Goal: Entertainment & Leisure: Consume media (video, audio)

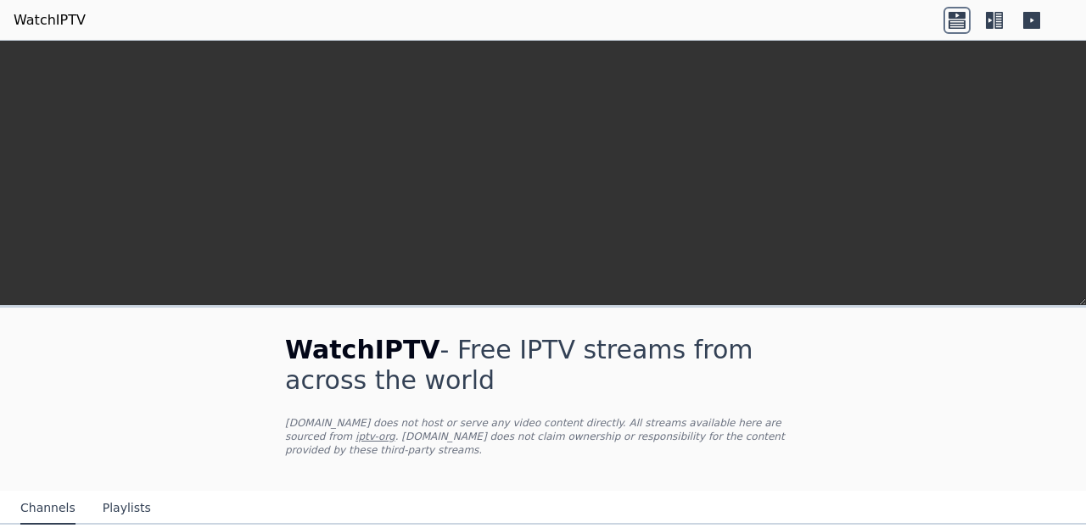
scroll to position [476, 0]
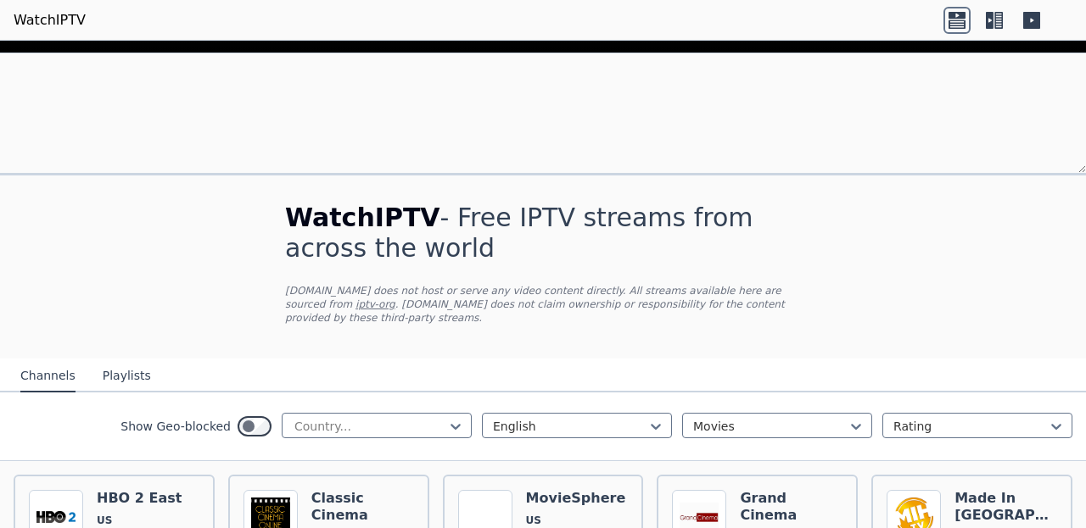
scroll to position [1619, 0]
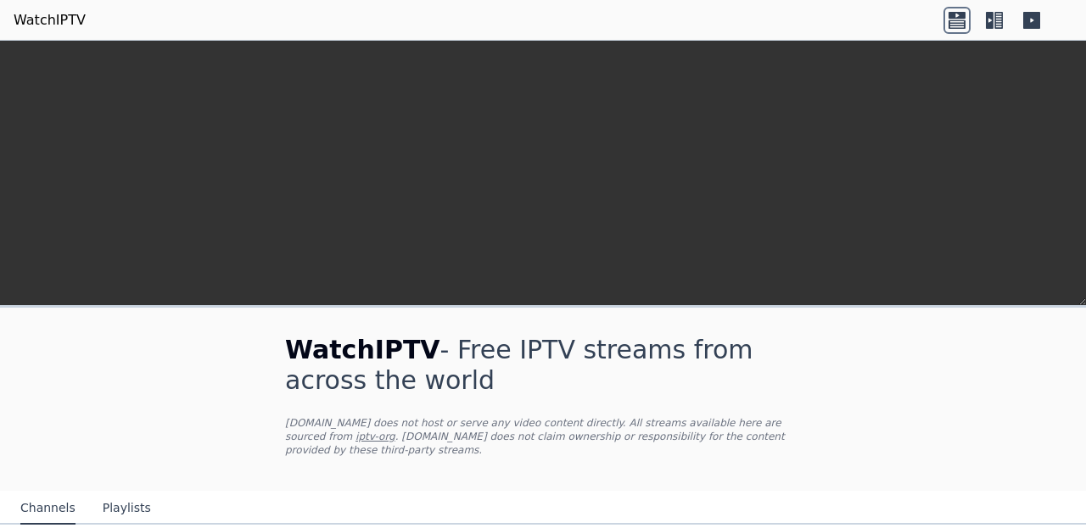
scroll to position [1852, 0]
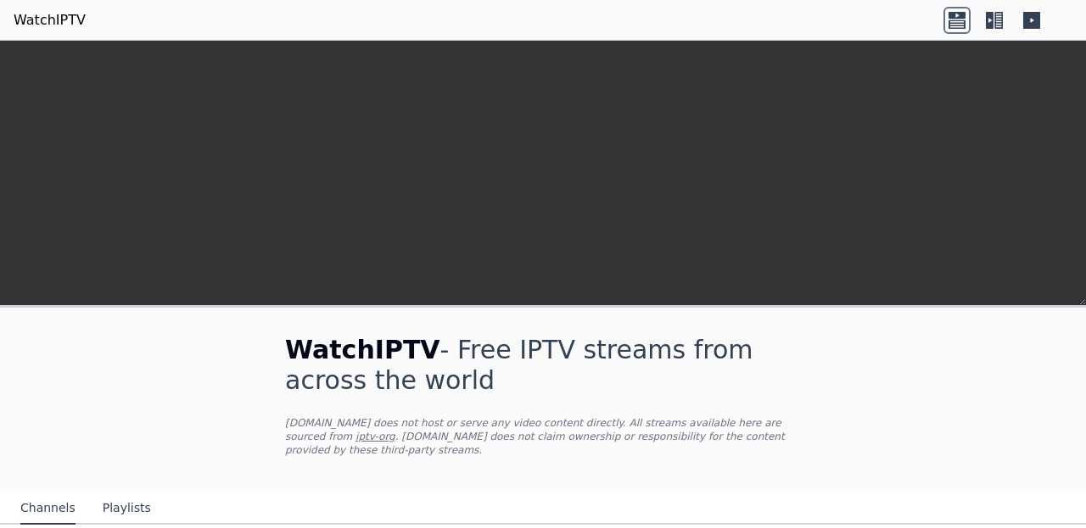
scroll to position [1643, 0]
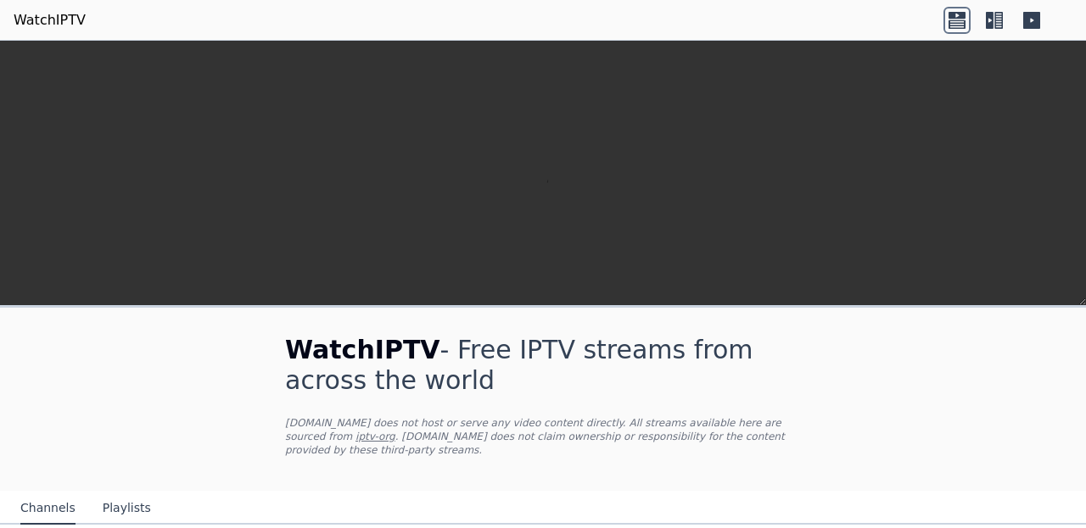
scroll to position [0, 0]
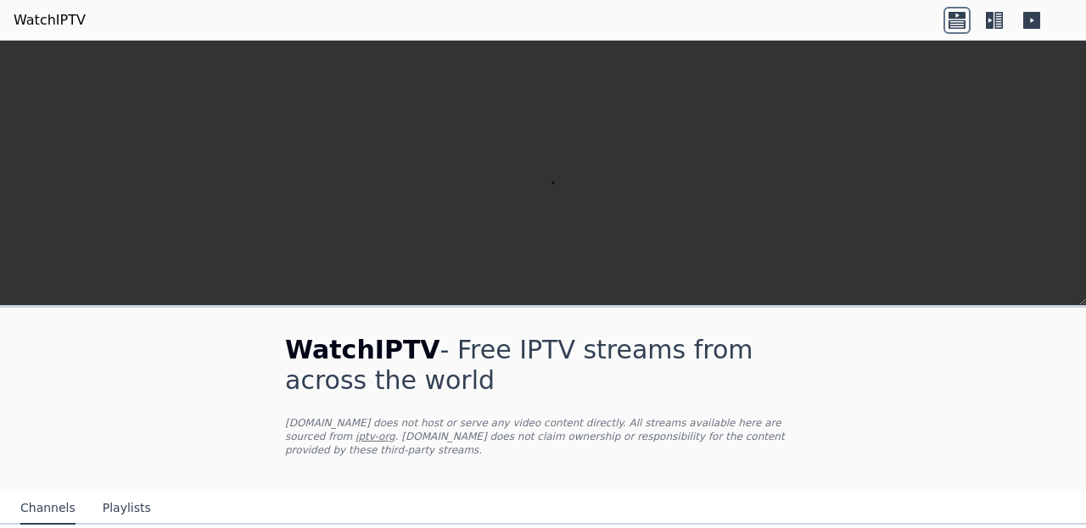
scroll to position [217, 0]
click at [0, 511] on nav "Channels Playlists" at bounding box center [543, 508] width 1086 height 34
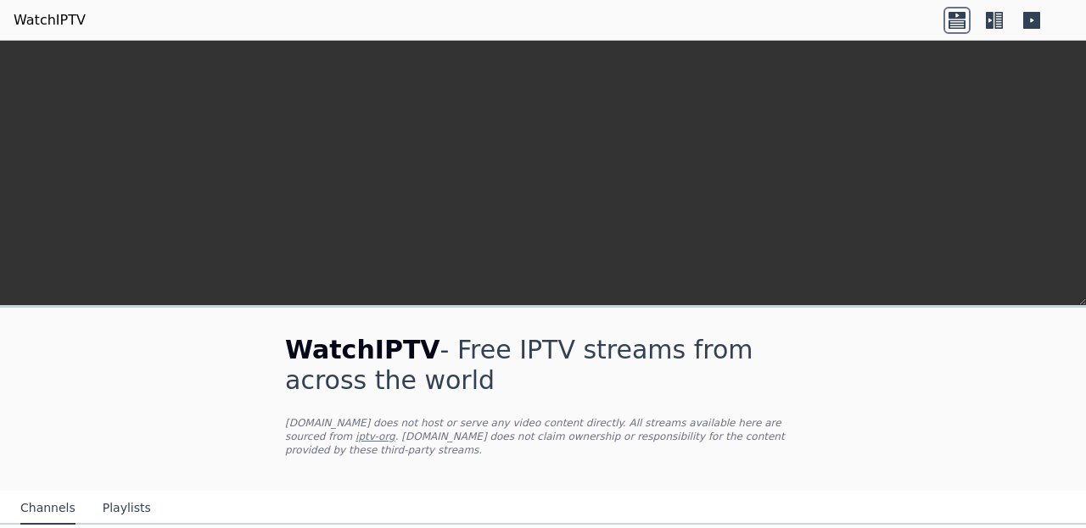
scroll to position [103, 0]
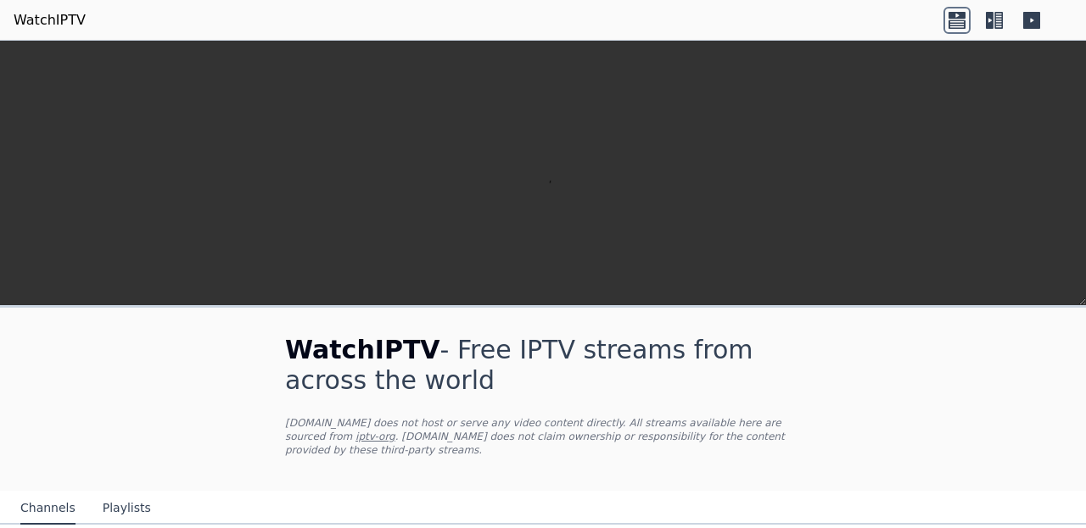
scroll to position [2131, 0]
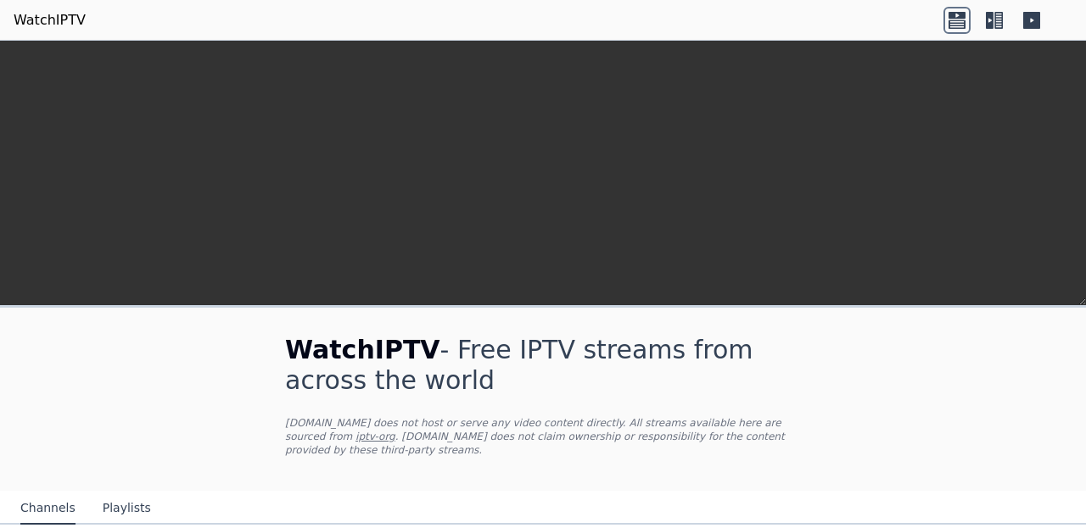
scroll to position [153, 0]
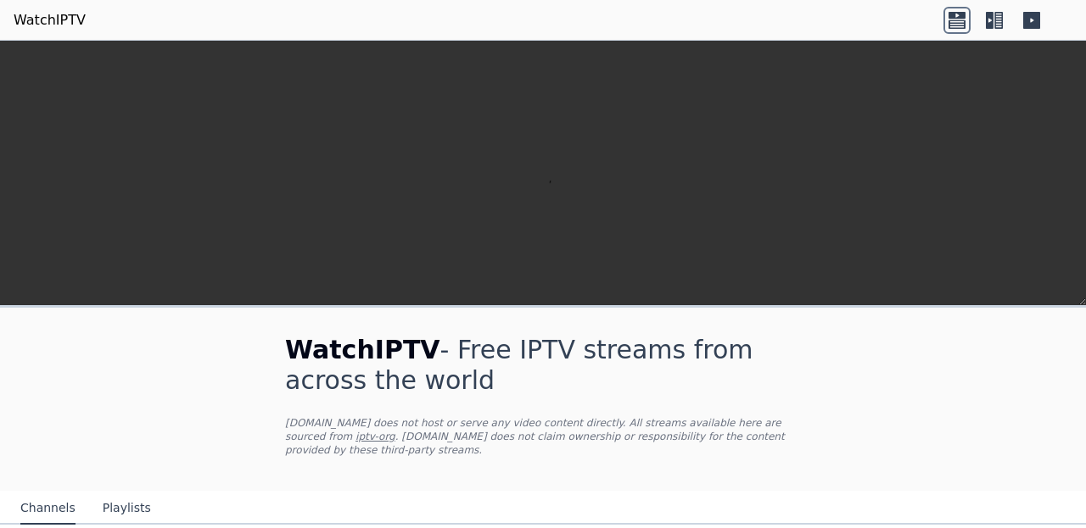
scroll to position [1739, 0]
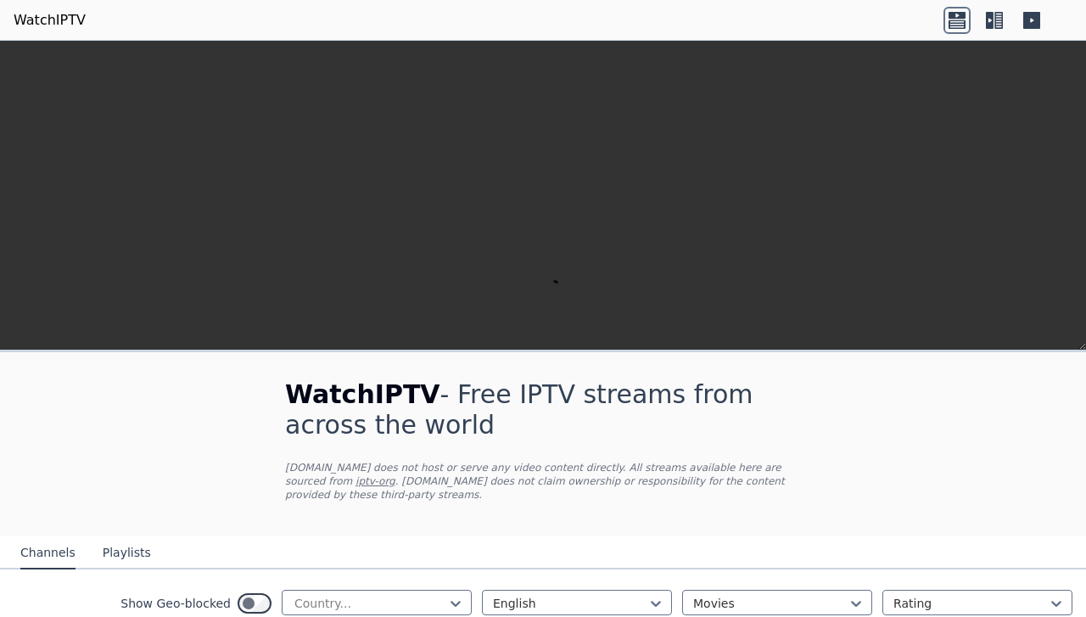
scroll to position [183, 0]
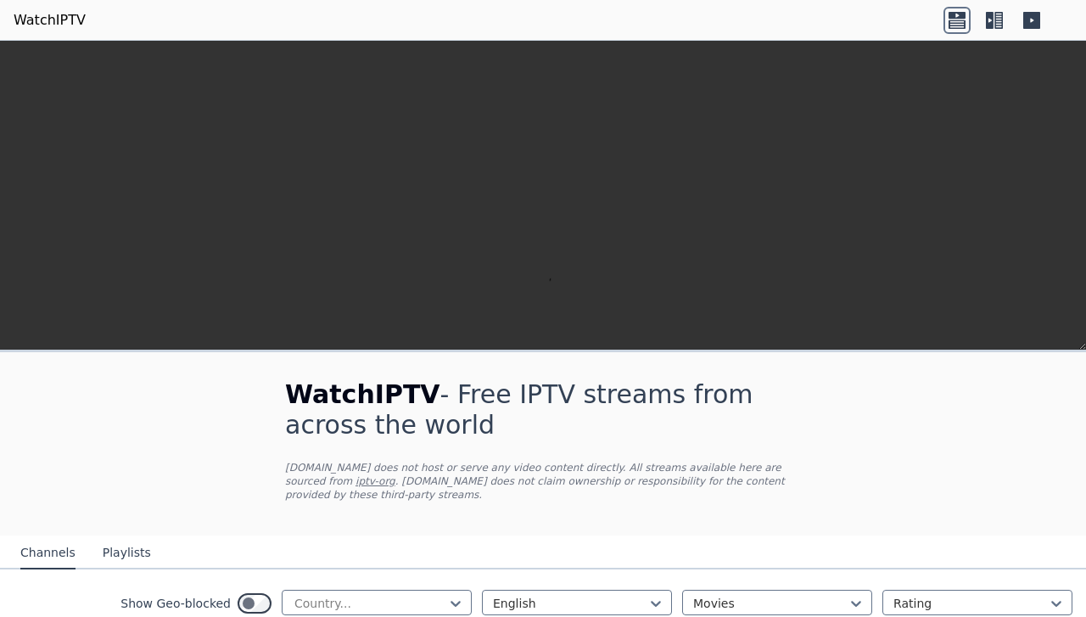
scroll to position [779, 0]
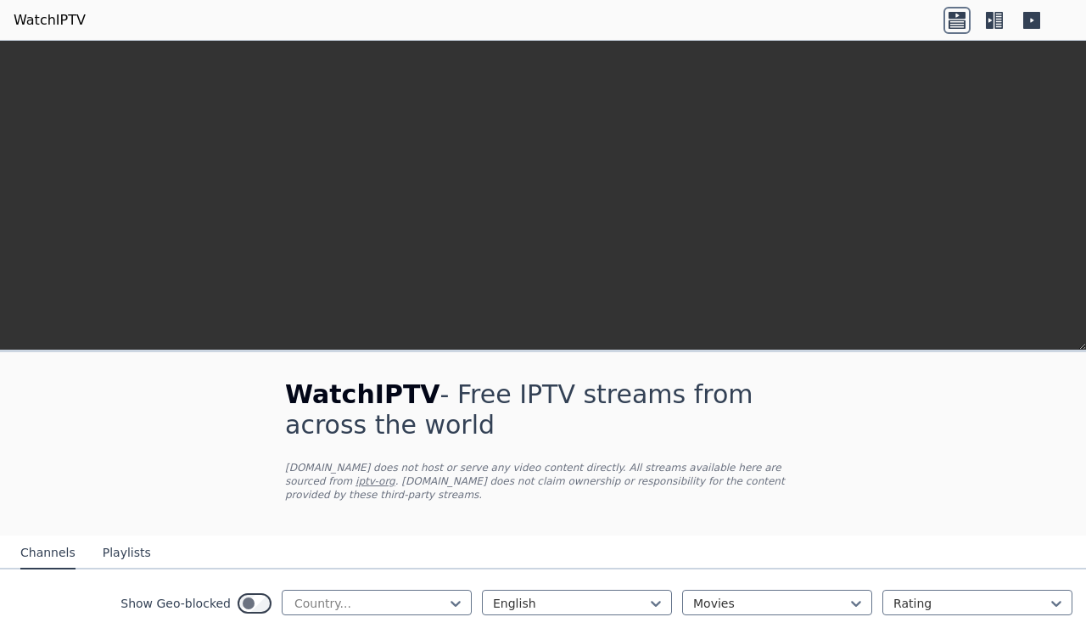
scroll to position [880, 0]
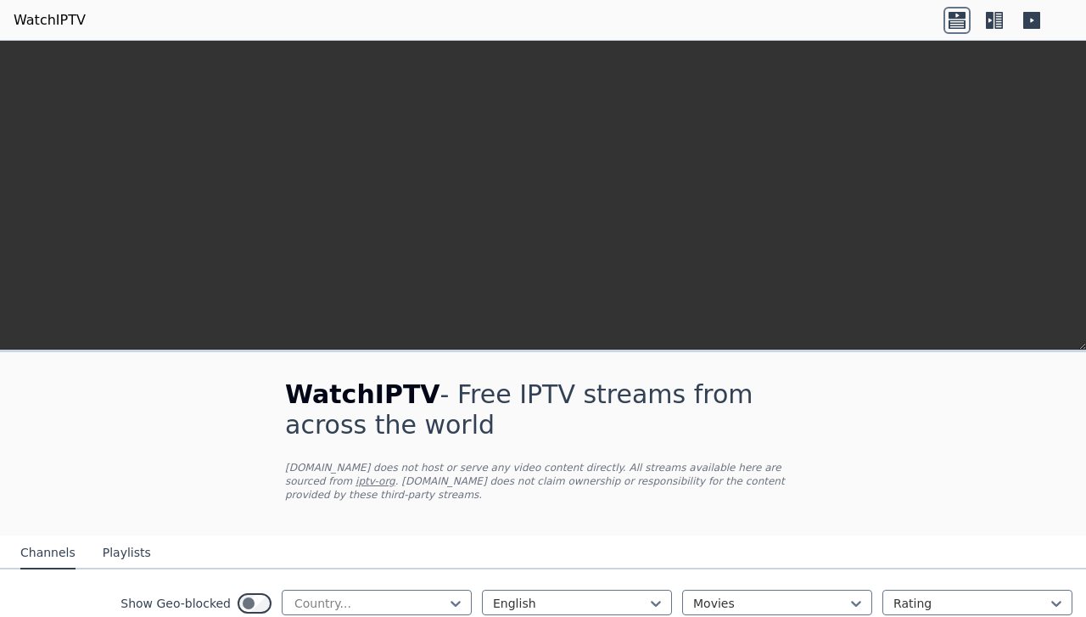
click at [993, 8] on icon at bounding box center [993, 20] width 27 height 27
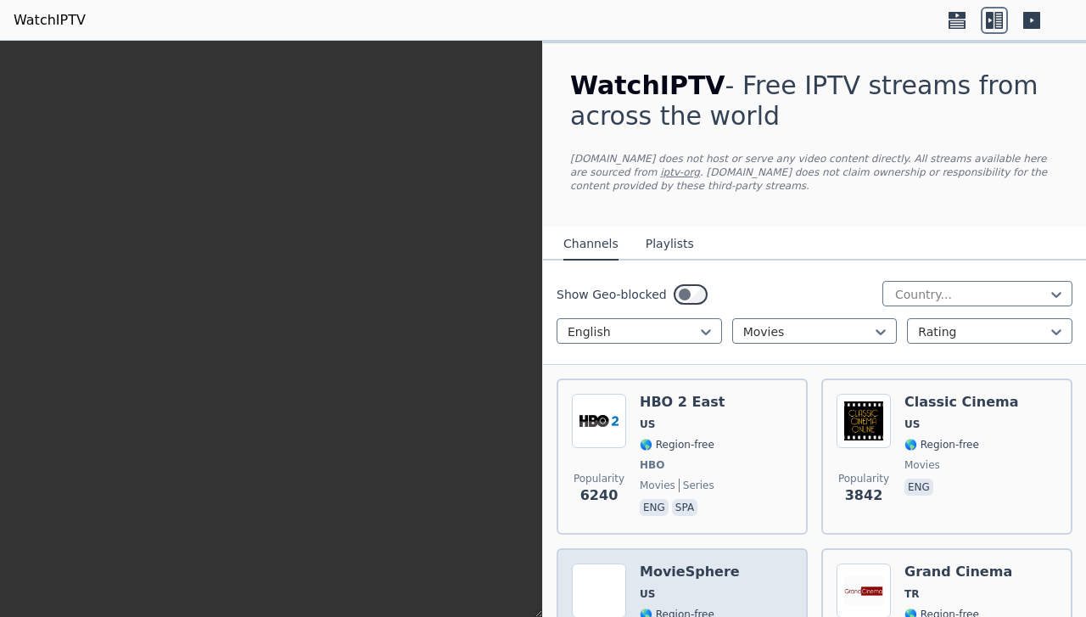
click at [720, 528] on div "Popularity 3824 MovieSphere US 🌎 Region-free movies eng" at bounding box center [682, 624] width 221 height 122
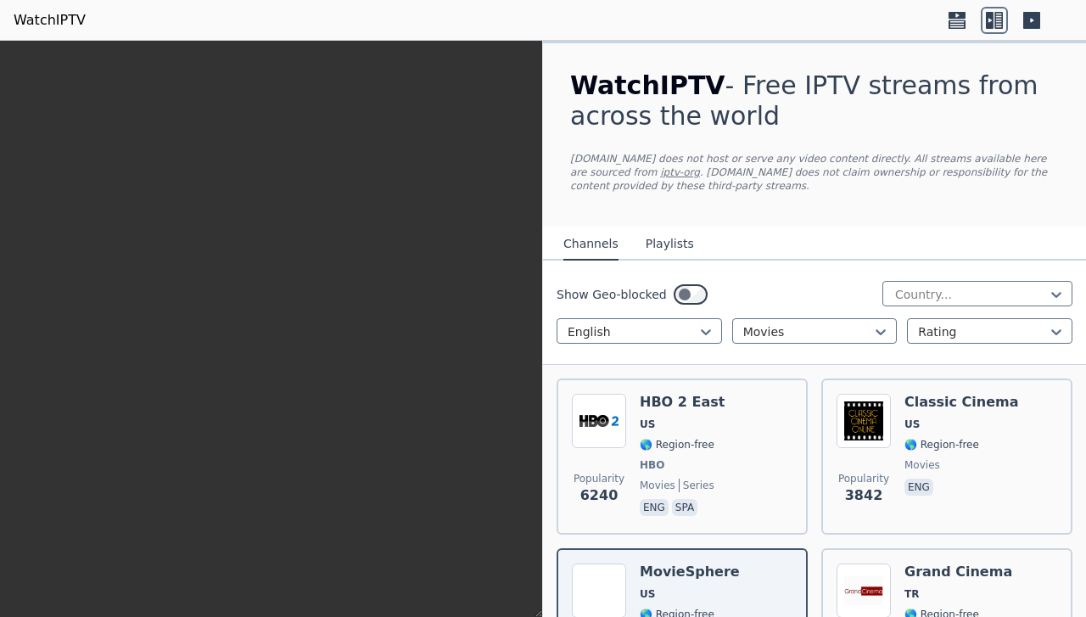
click at [963, 12] on icon at bounding box center [956, 15] width 17 height 7
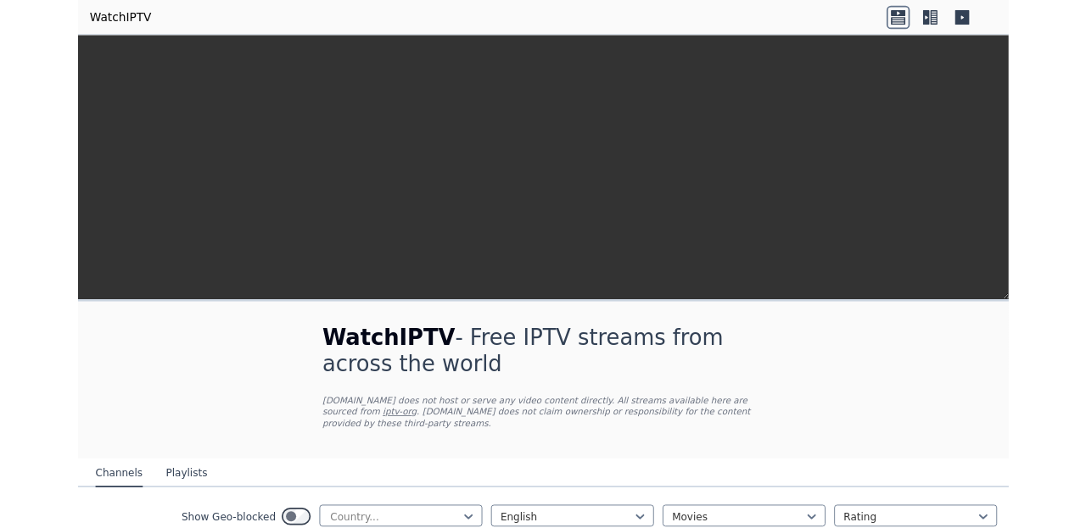
scroll to position [0, 0]
